Goal: Task Accomplishment & Management: Use online tool/utility

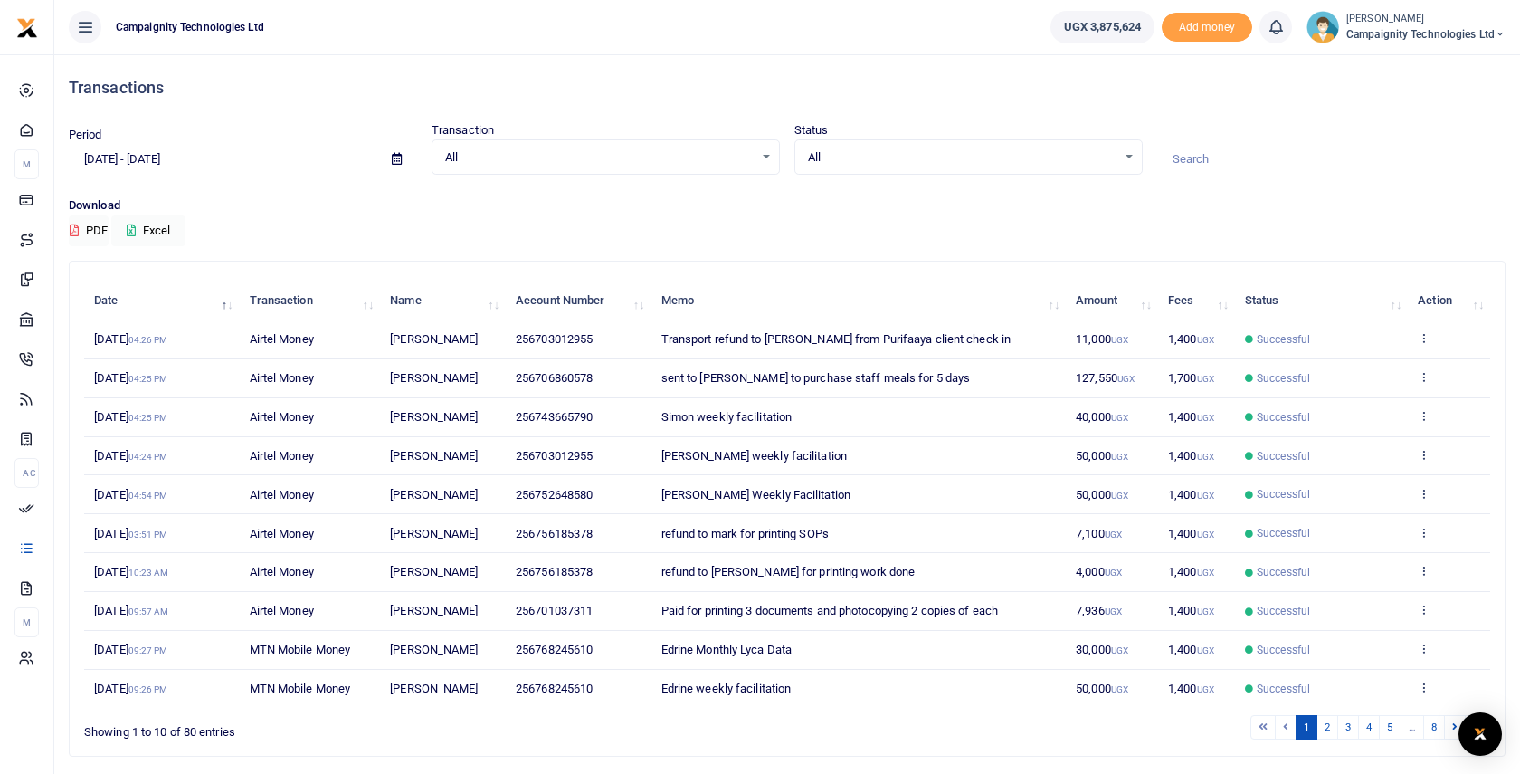
click at [541, 140] on div "All Select an option... All Airtime Internet Utilities Invoices Mobile Money Pa…" at bounding box center [606, 157] width 348 height 36
click at [573, 153] on span "All" at bounding box center [599, 157] width 309 height 18
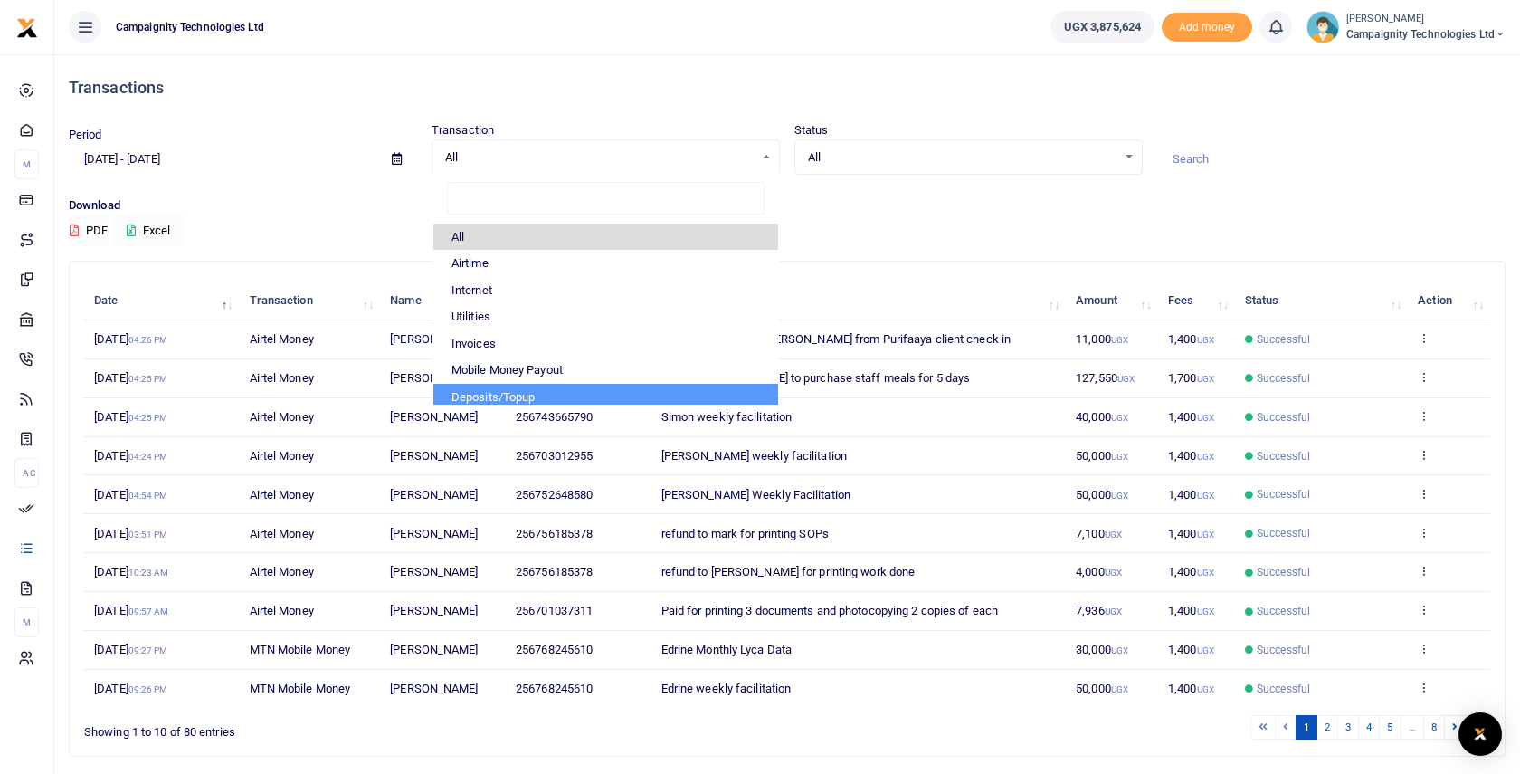
click at [548, 396] on li "Deposits/Topup" at bounding box center [605, 397] width 345 height 27
select select "TOPUP"
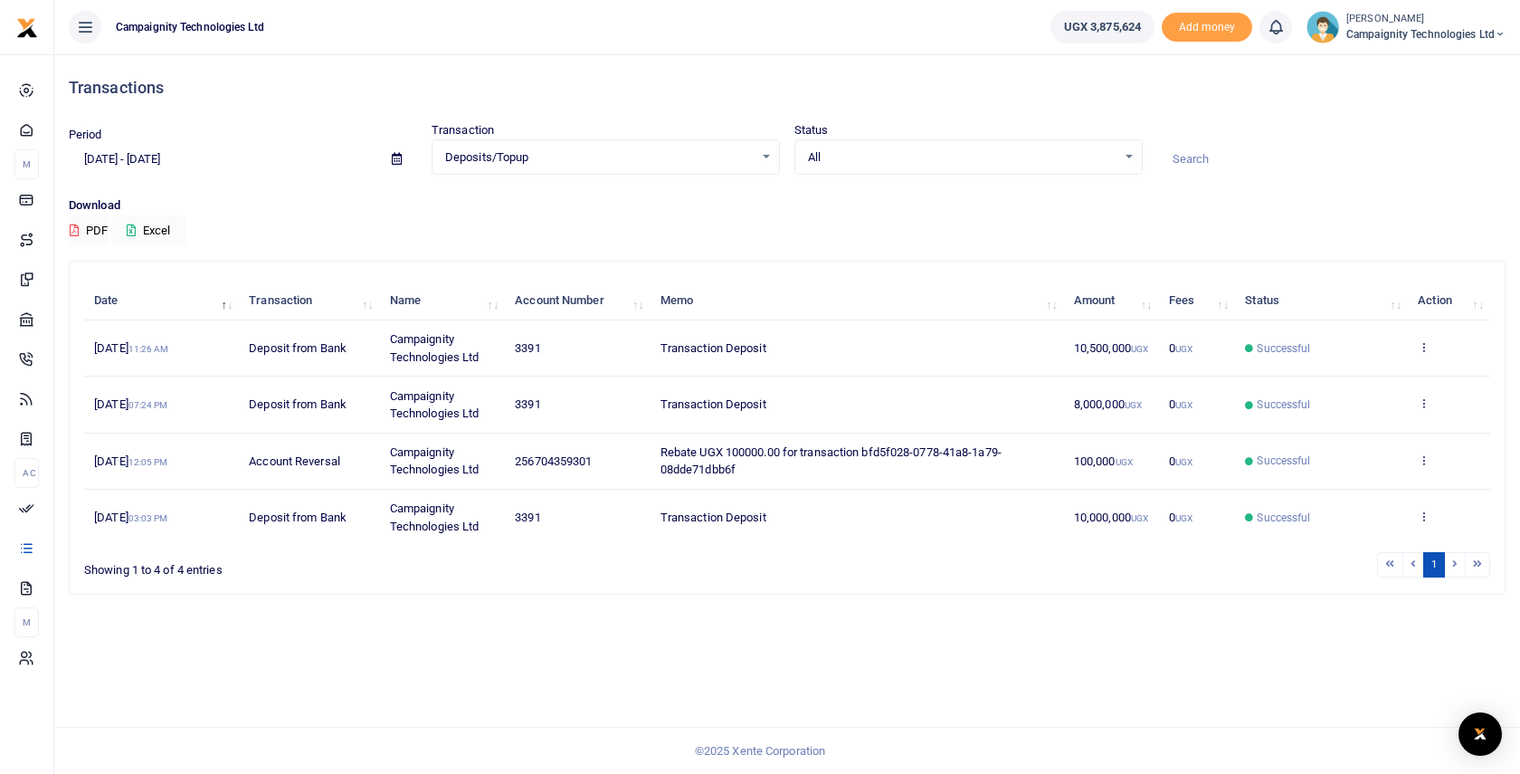
click at [888, 140] on div "All Select an option... All Processing Successful Pending Declined Failed" at bounding box center [969, 157] width 348 height 36
click at [223, 165] on input "[DATE] - [DATE]" at bounding box center [223, 159] width 309 height 31
click at [134, 391] on li "Custom Range" at bounding box center [133, 392] width 127 height 28
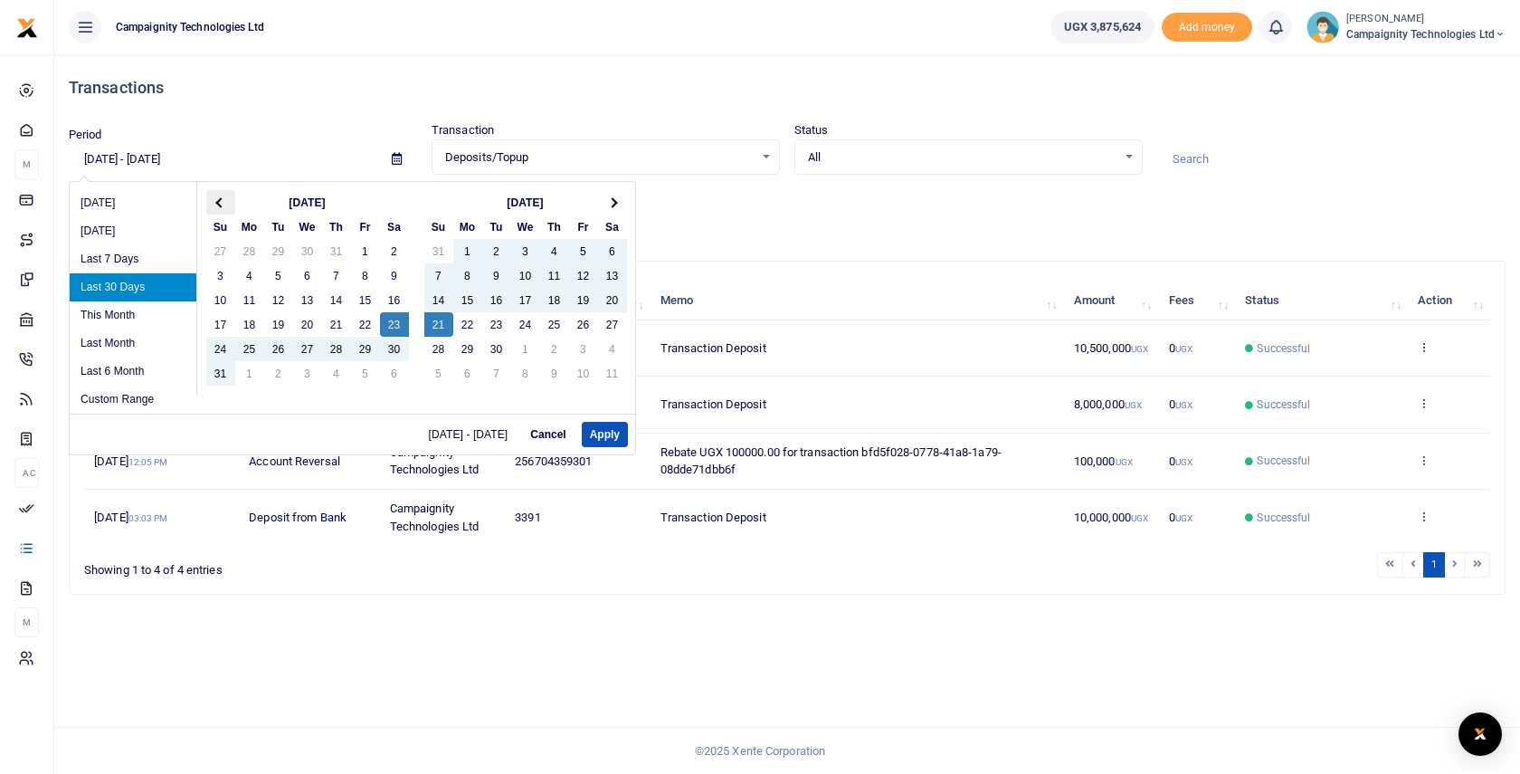
click at [218, 205] on span at bounding box center [220, 202] width 10 height 10
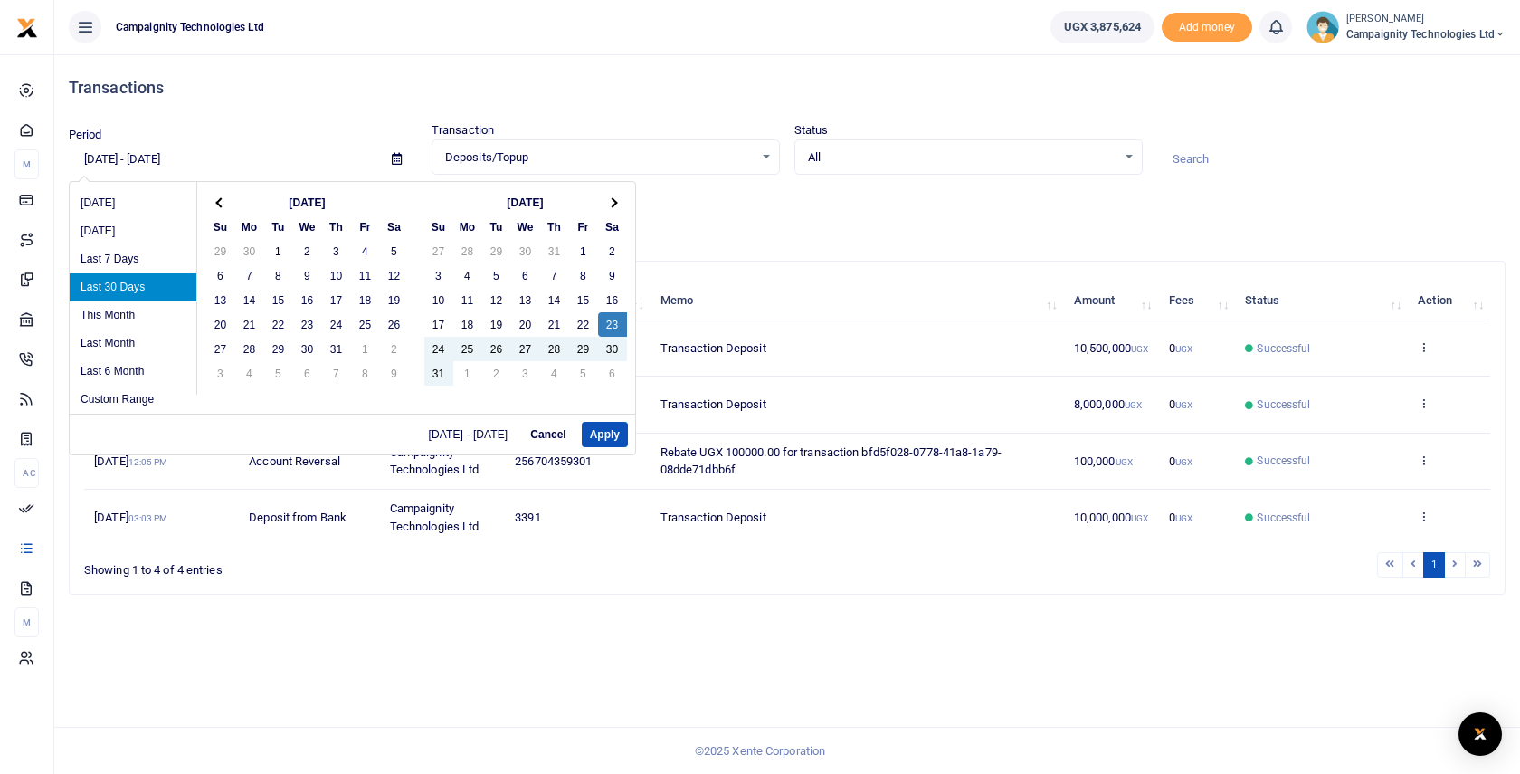
click at [218, 205] on span at bounding box center [220, 202] width 10 height 10
click at [319, 205] on th "[DATE]" at bounding box center [307, 202] width 145 height 24
click at [319, 197] on th "[DATE]" at bounding box center [307, 202] width 145 height 24
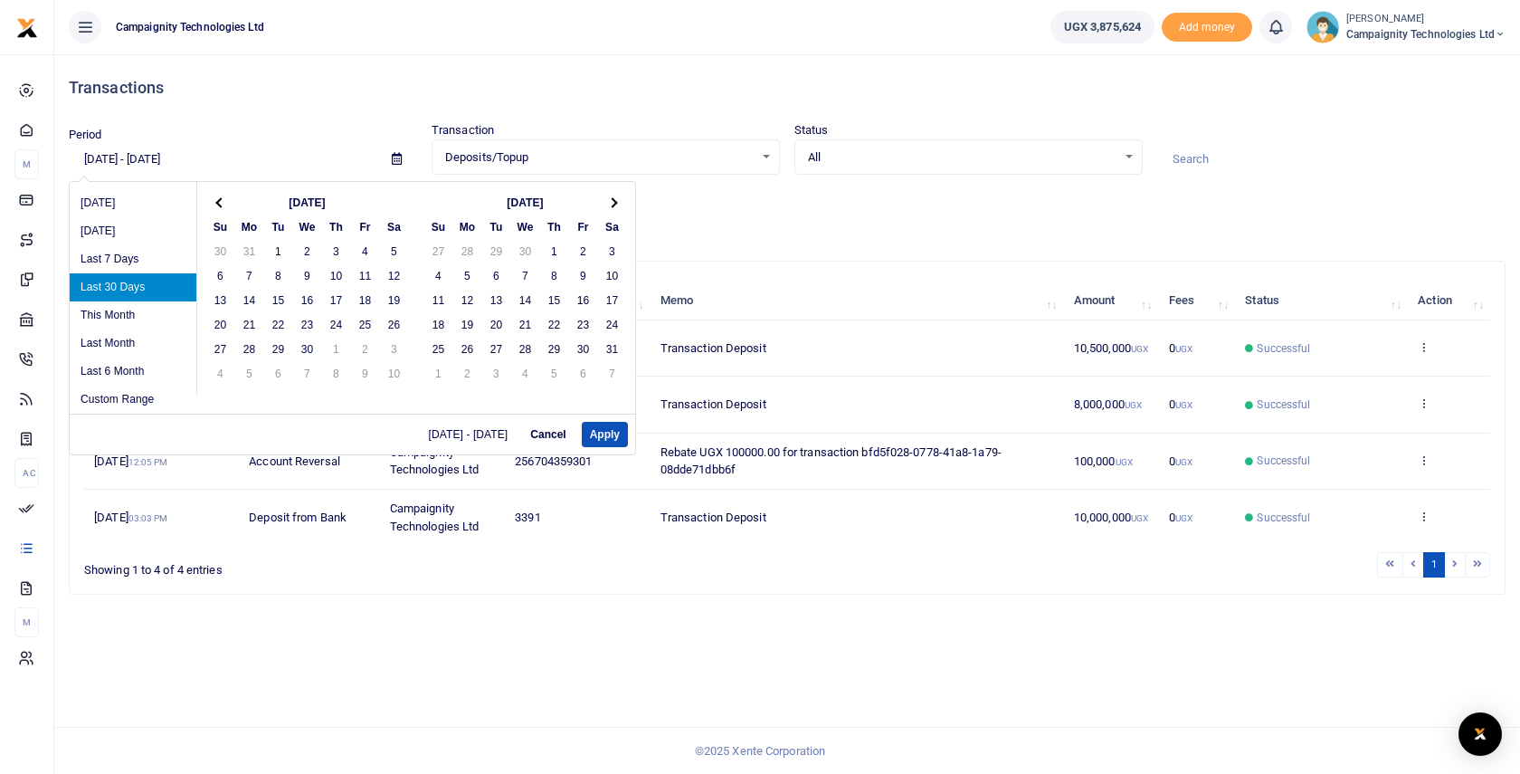
click at [119, 161] on input "[DATE] - [DATE]" at bounding box center [223, 159] width 309 height 31
click at [145, 157] on input "[DATE] - [DATE]" at bounding box center [223, 159] width 309 height 31
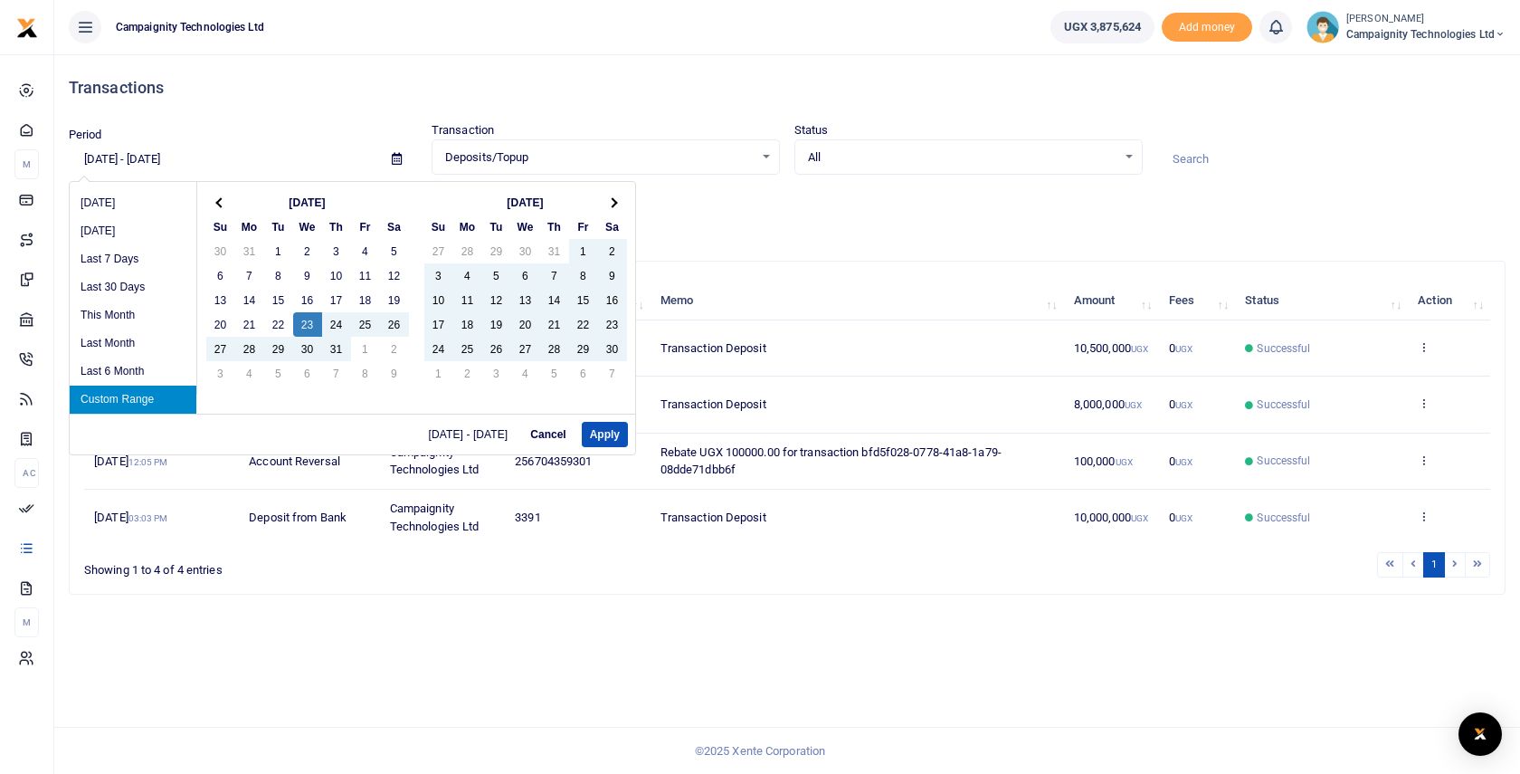
click at [236, 159] on input "[DATE] - [DATE]" at bounding box center [223, 159] width 309 height 31
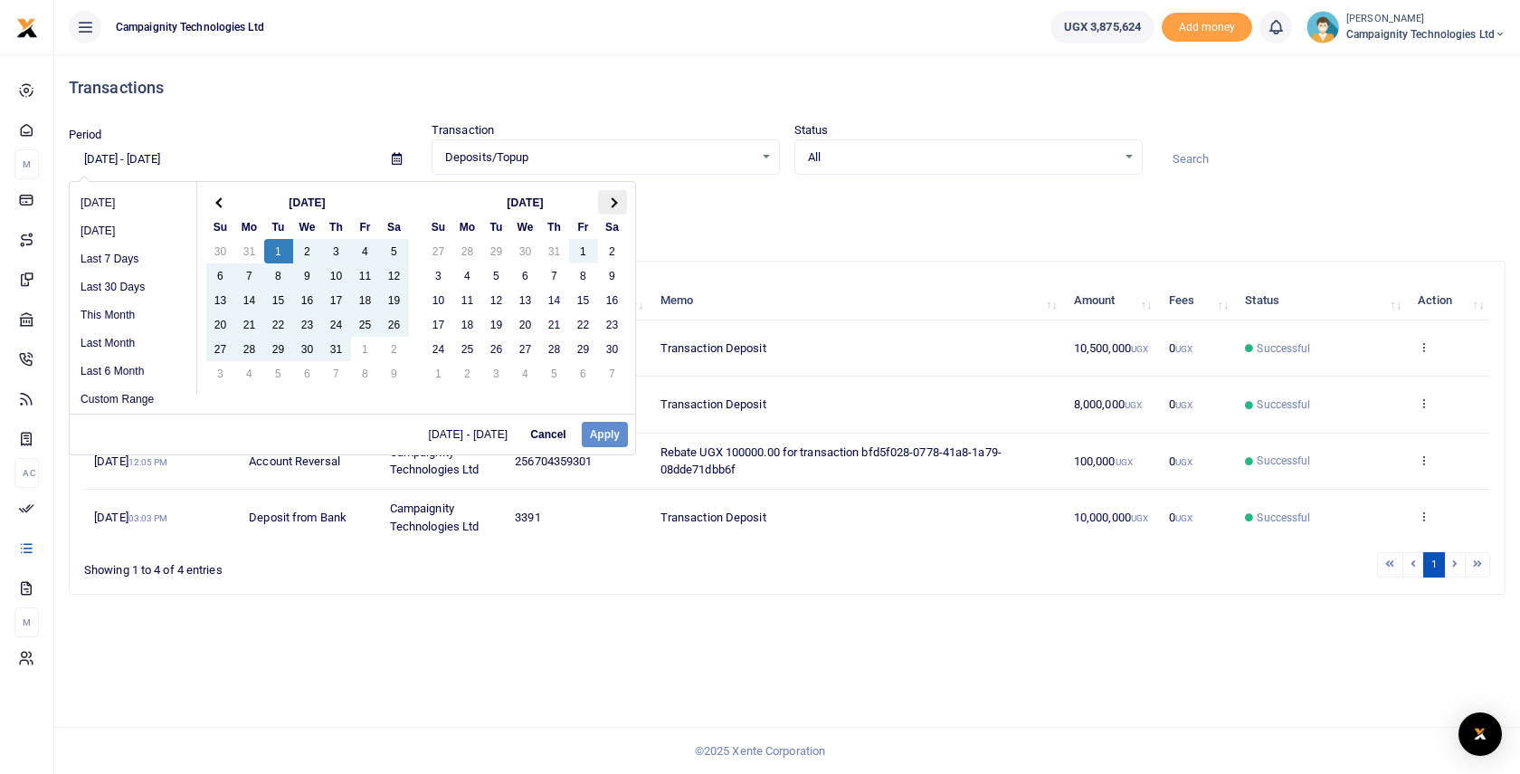
click at [616, 206] on th at bounding box center [612, 202] width 29 height 24
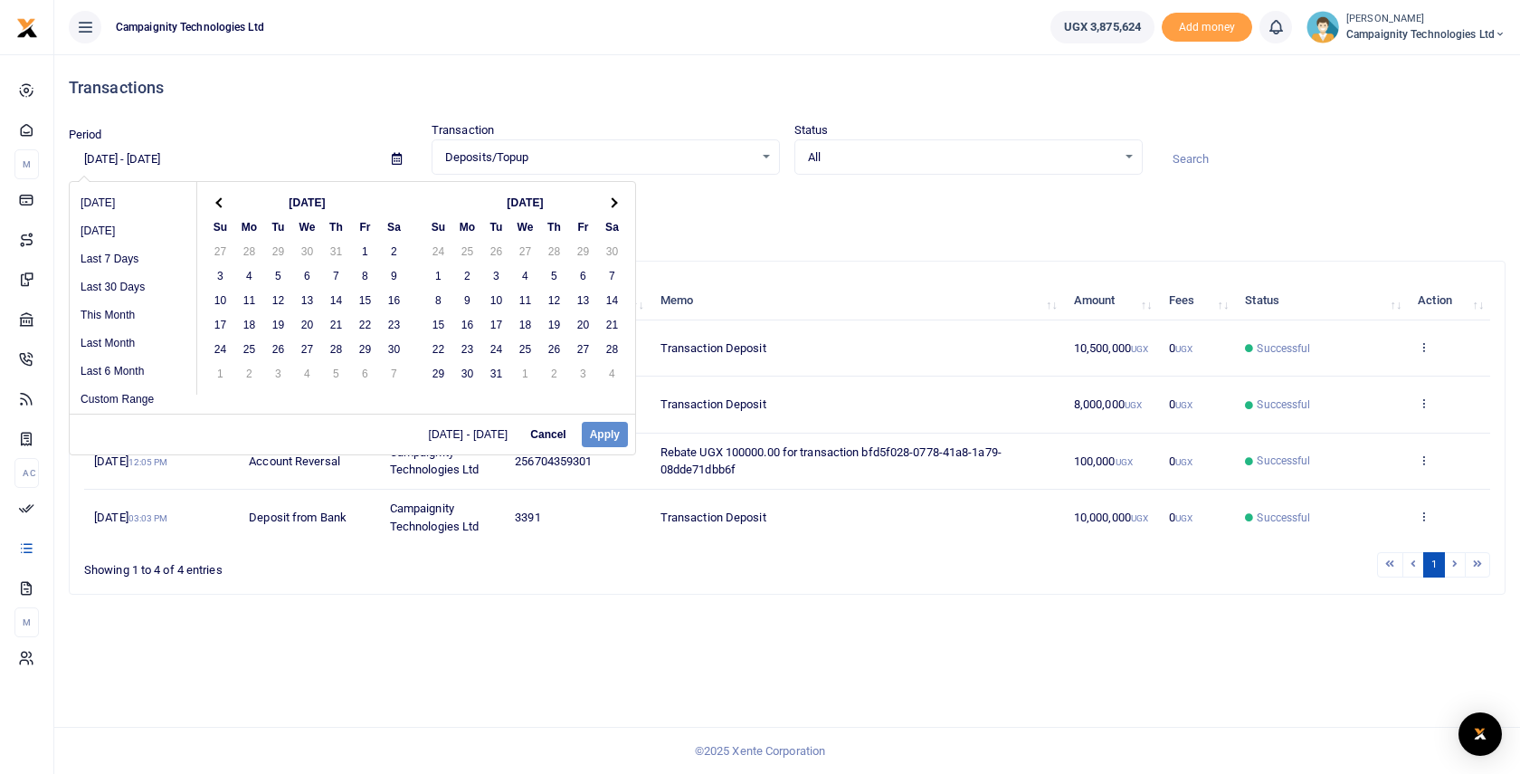
click at [279, 156] on input "[DATE] - [DATE]" at bounding box center [223, 159] width 309 height 31
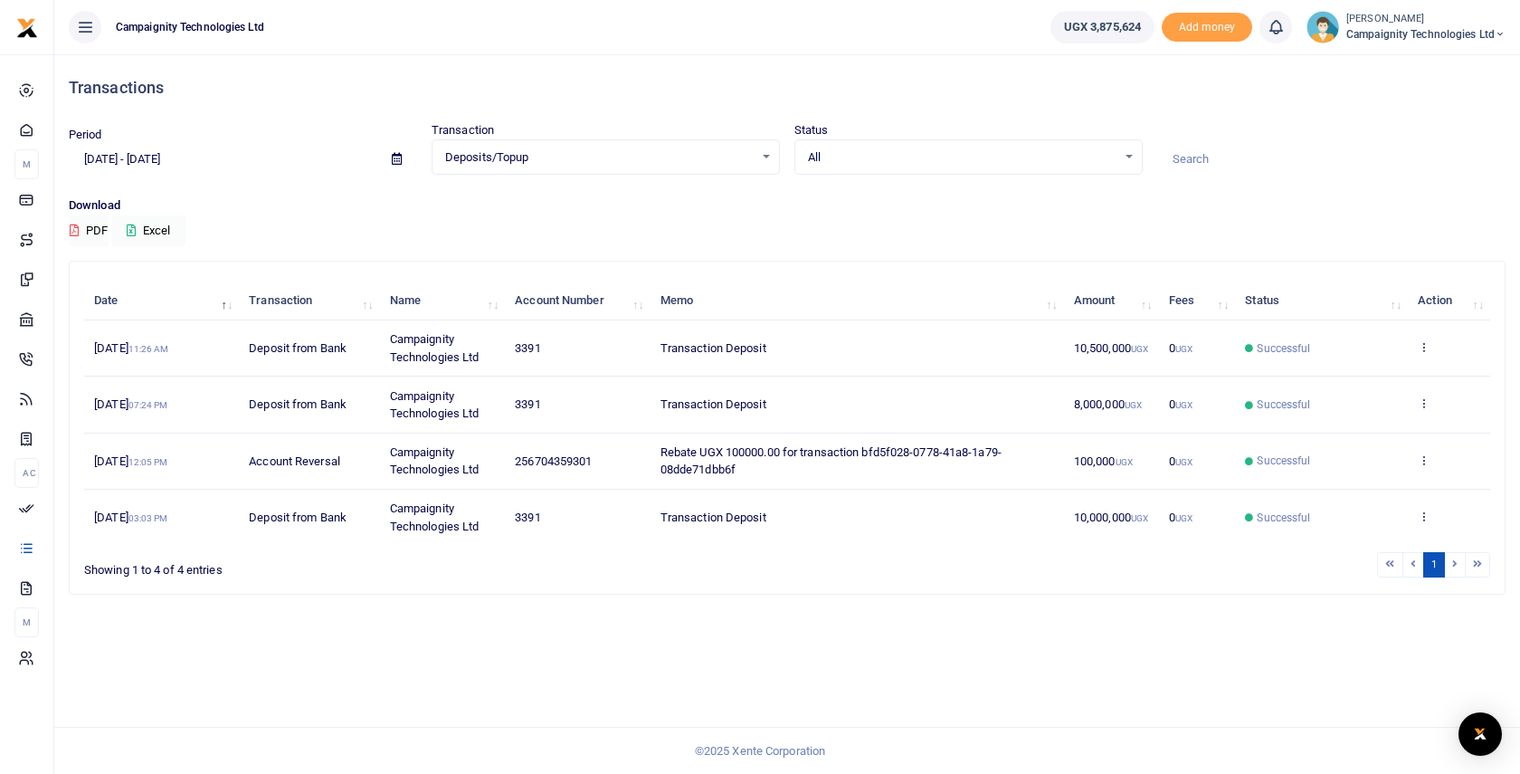
click at [145, 154] on input "[DATE] - [DATE]" at bounding box center [223, 159] width 309 height 31
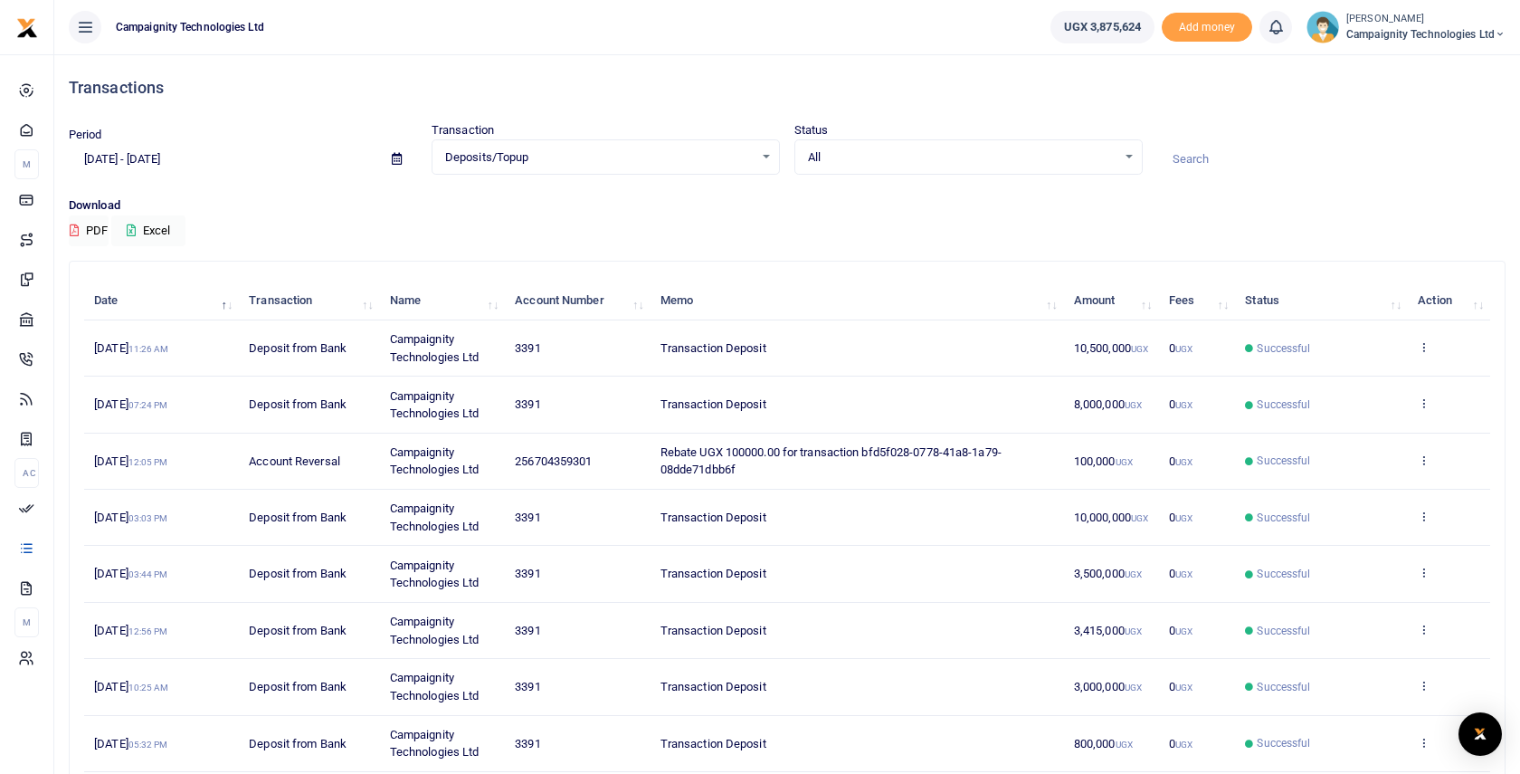
click at [281, 163] on input "[DATE] - [DATE]" at bounding box center [223, 159] width 309 height 31
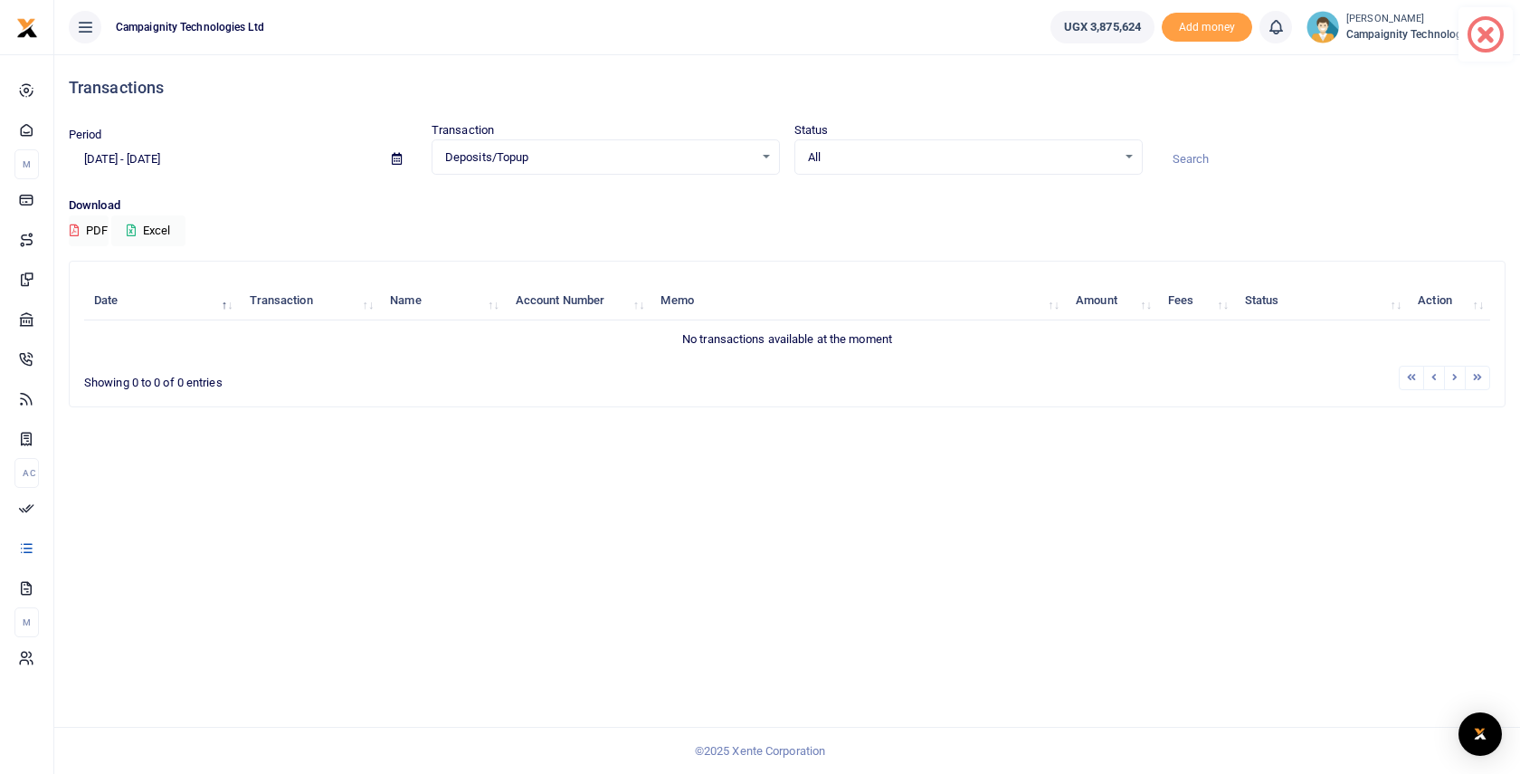
click at [247, 155] on input "[DATE] - [DATE]" at bounding box center [223, 159] width 309 height 31
click at [293, 167] on input "[DATE] - [DATE]" at bounding box center [223, 159] width 309 height 31
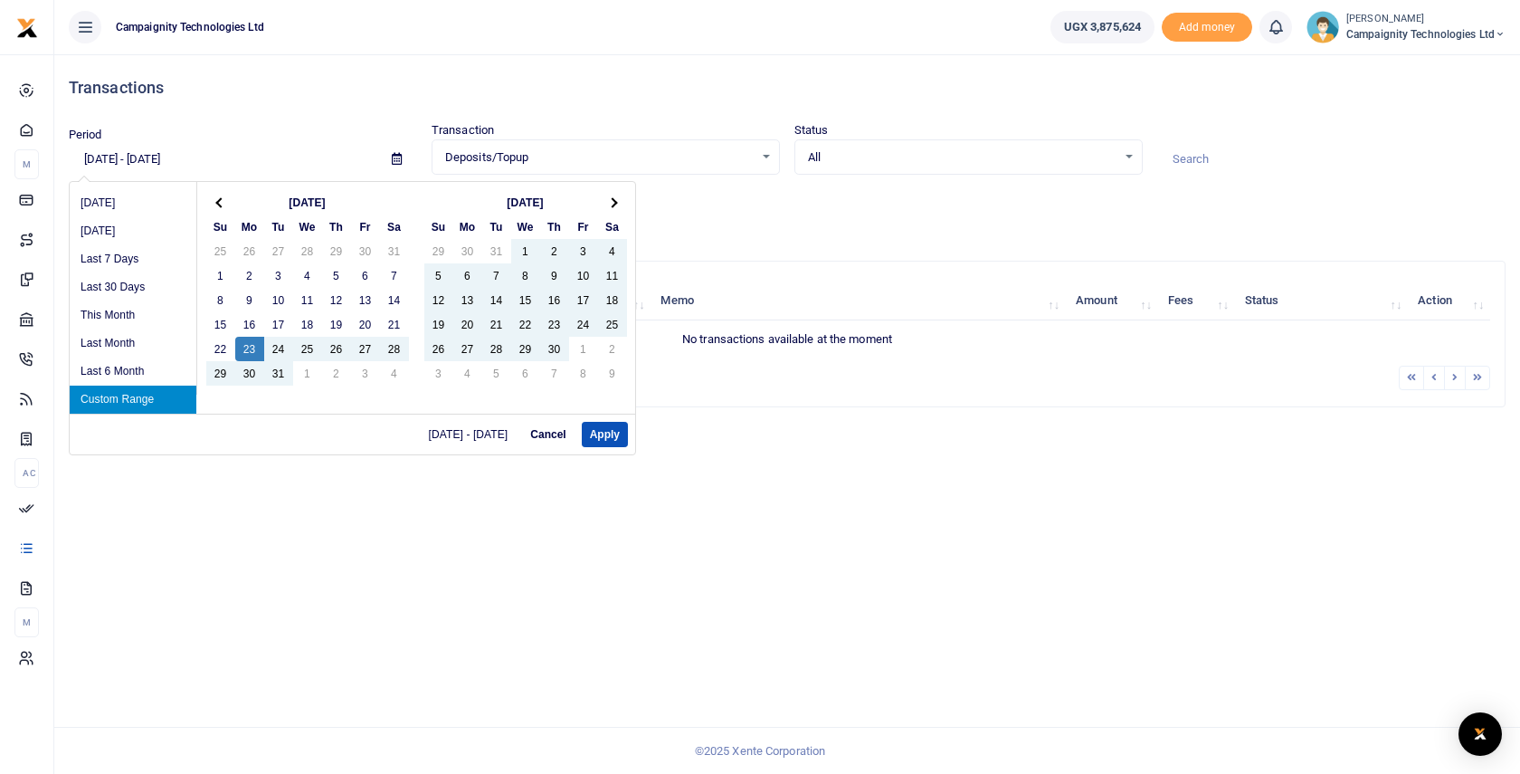
click at [147, 157] on input "[DATE] - [DATE]" at bounding box center [223, 159] width 309 height 31
type input "[DATE] - [DATE]"
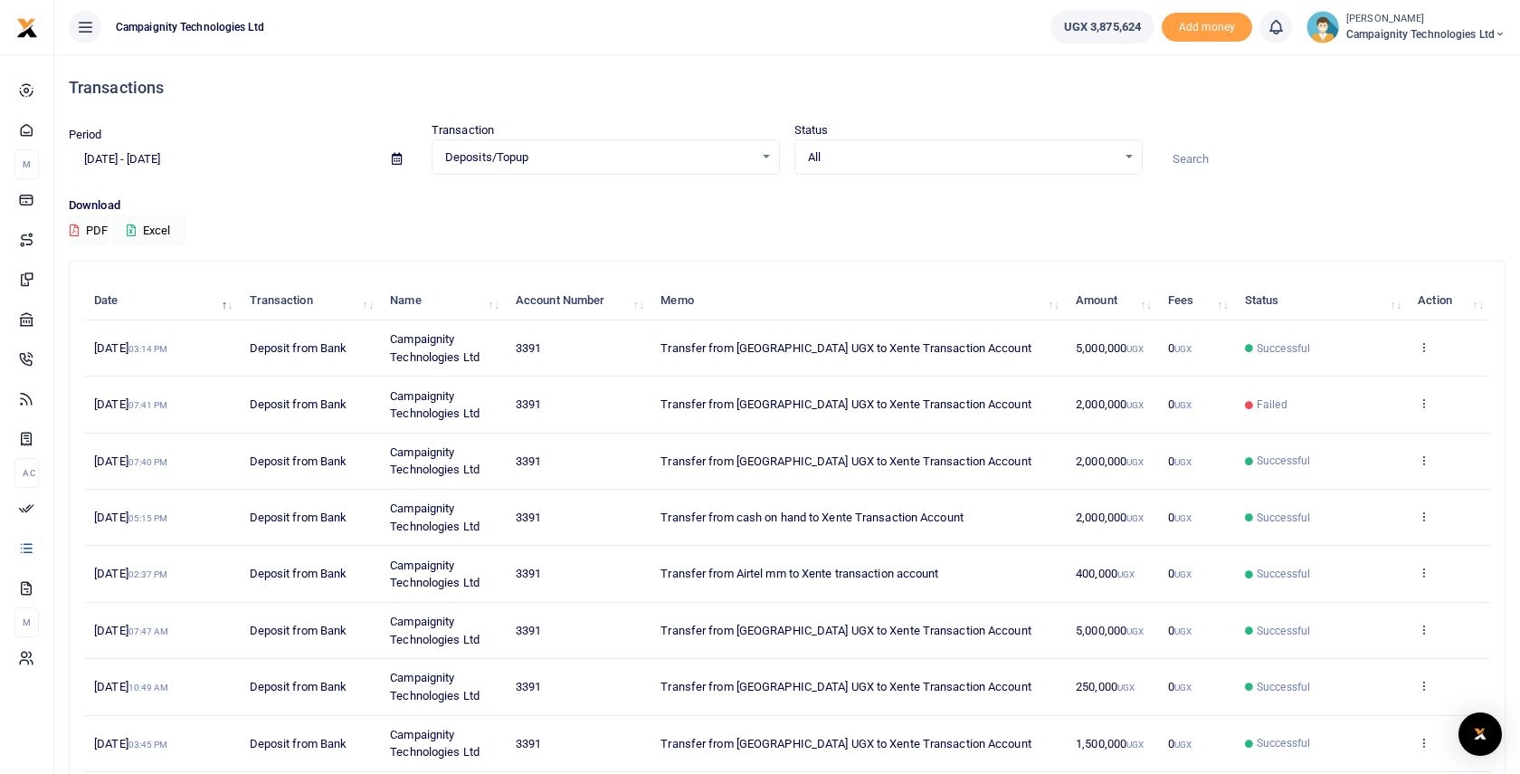
click at [630, 160] on span "Deposits/Topup" at bounding box center [599, 157] width 309 height 18
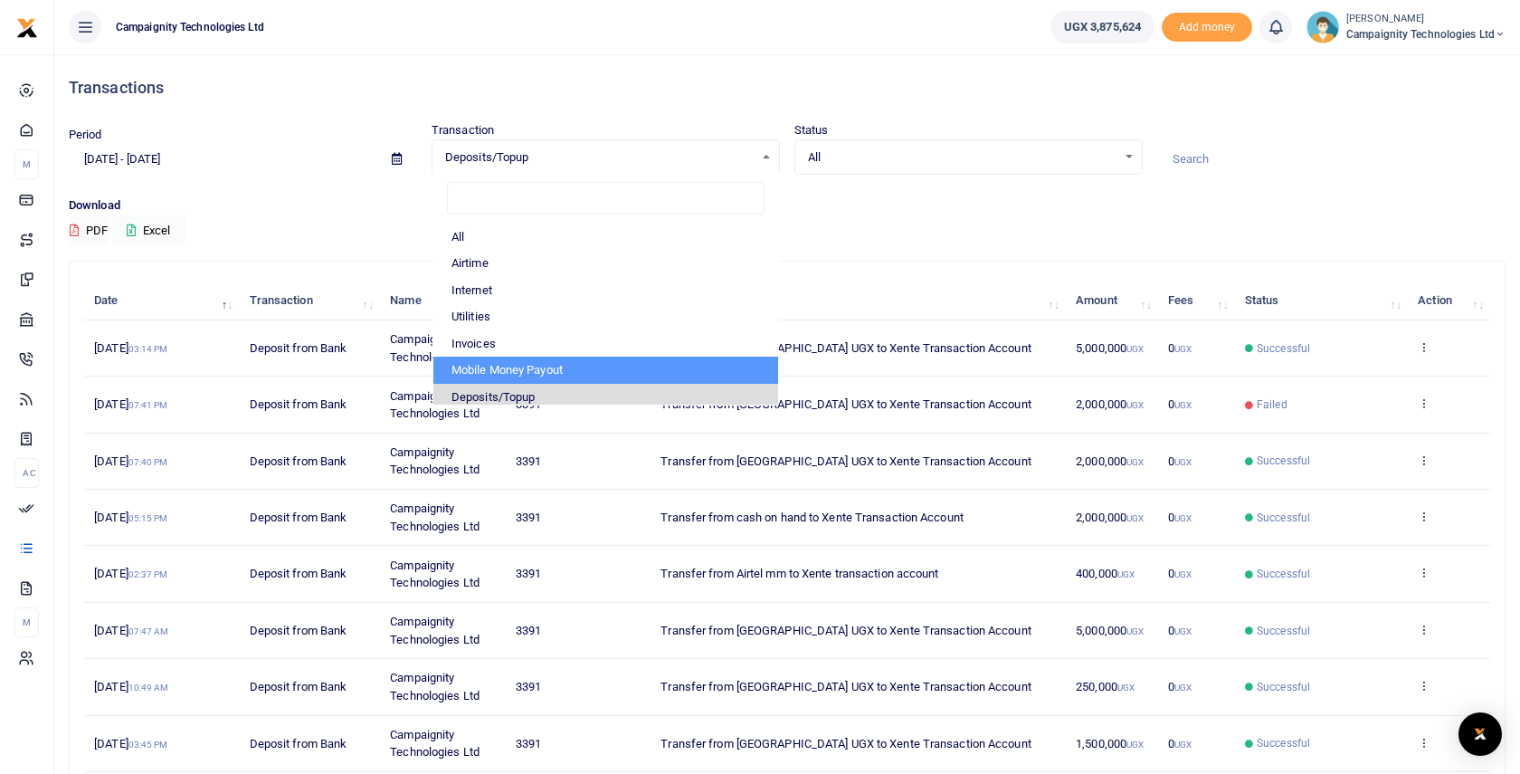
click at [594, 367] on li "Mobile Money Payout" at bounding box center [605, 370] width 345 height 27
select select "PAYOUT"
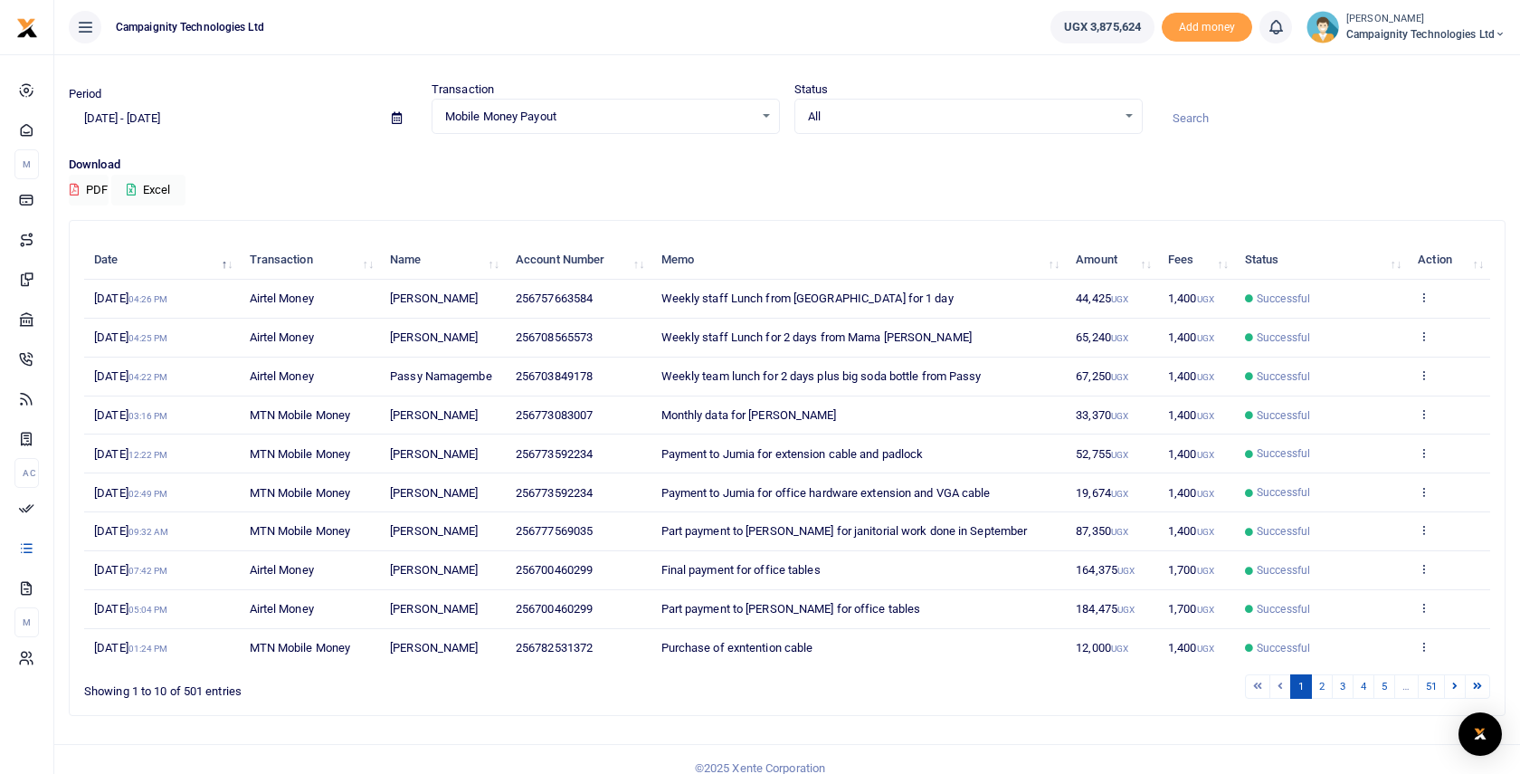
scroll to position [43, 0]
click at [243, 117] on input "[DATE] - [DATE]" at bounding box center [223, 116] width 309 height 31
click at [265, 57] on div "Transactions" at bounding box center [787, 45] width 1437 height 67
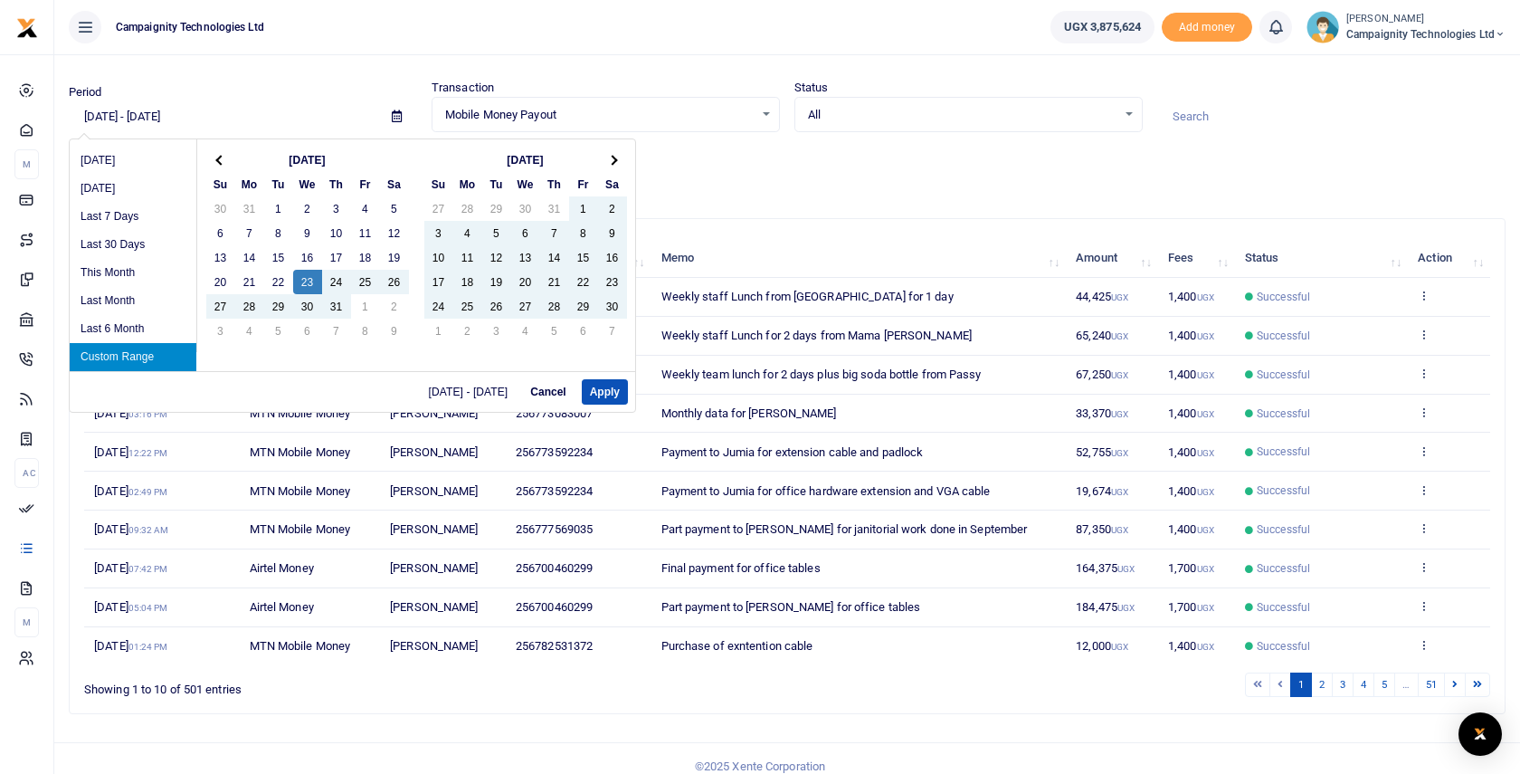
click at [148, 115] on input "[DATE] - [DATE]" at bounding box center [223, 116] width 309 height 31
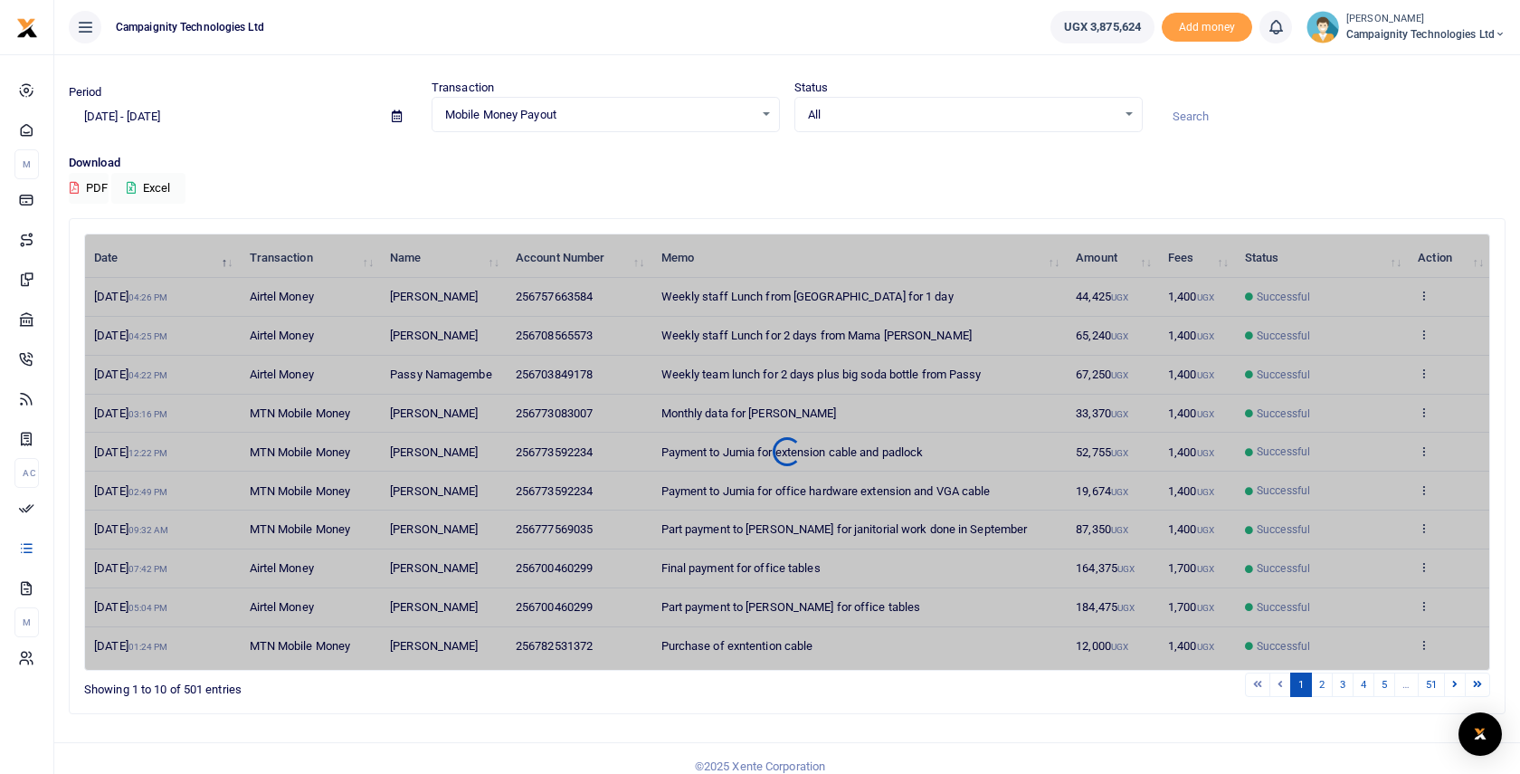
scroll to position [0, 0]
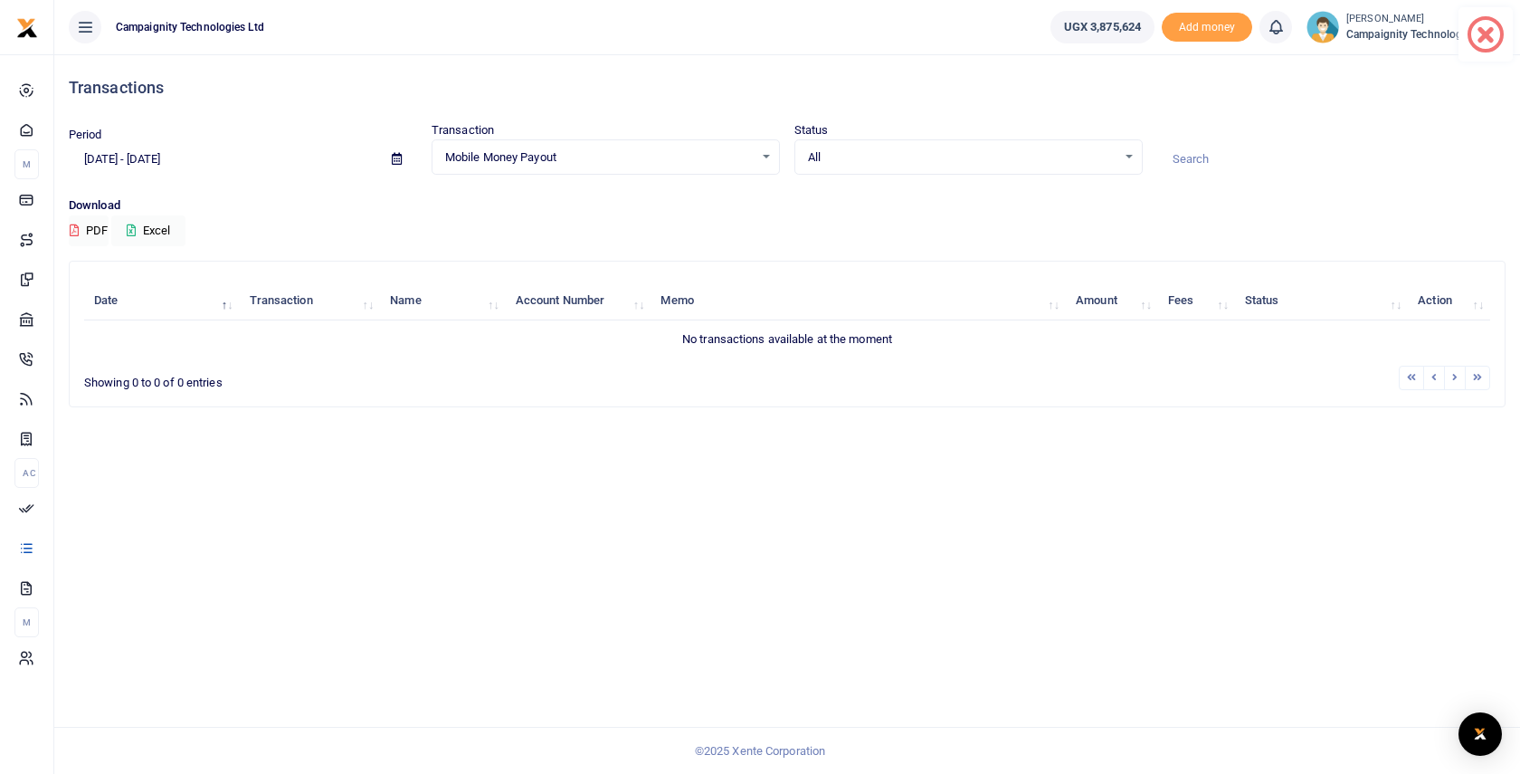
click at [147, 153] on input "[DATE] - [DATE]" at bounding box center [223, 159] width 309 height 31
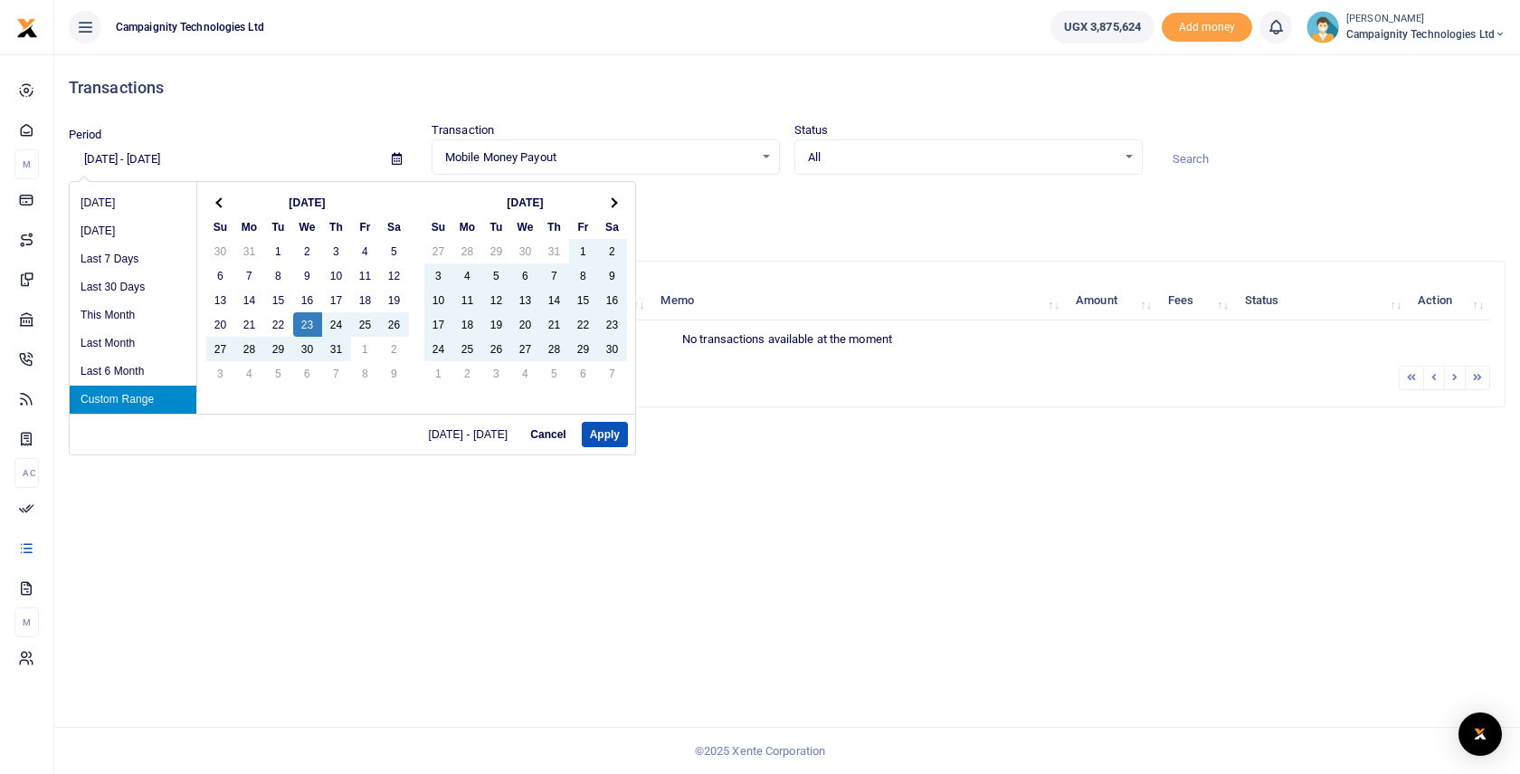
type input "[DATE] - [DATE]"
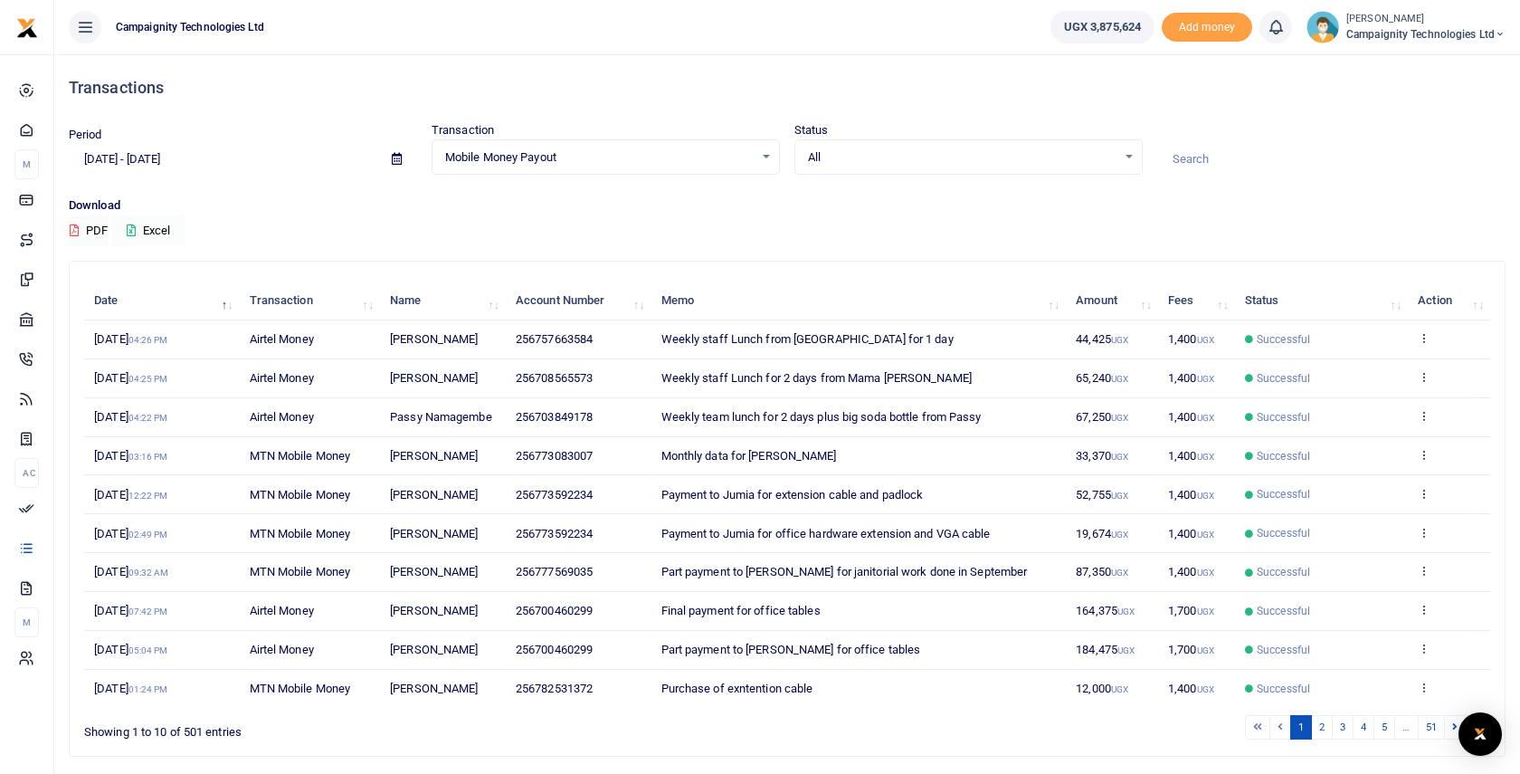
click at [159, 231] on button "Excel" at bounding box center [148, 230] width 74 height 31
click at [97, 230] on button "PDF" at bounding box center [89, 230] width 40 height 31
